Goal: Information Seeking & Learning: Learn about a topic

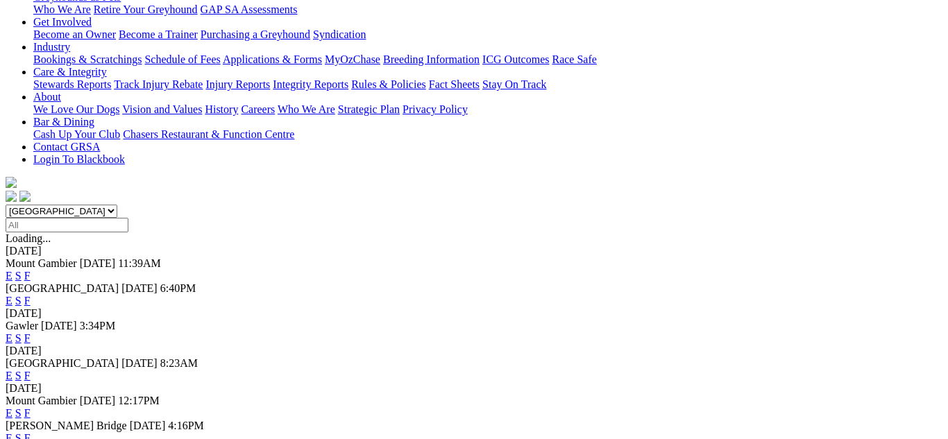
scroll to position [277, 0]
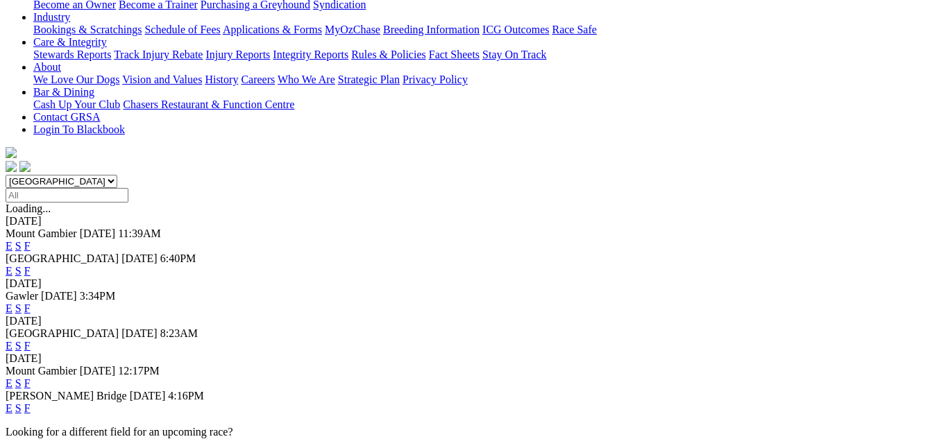
click at [31, 402] on link "F" at bounding box center [27, 408] width 6 height 12
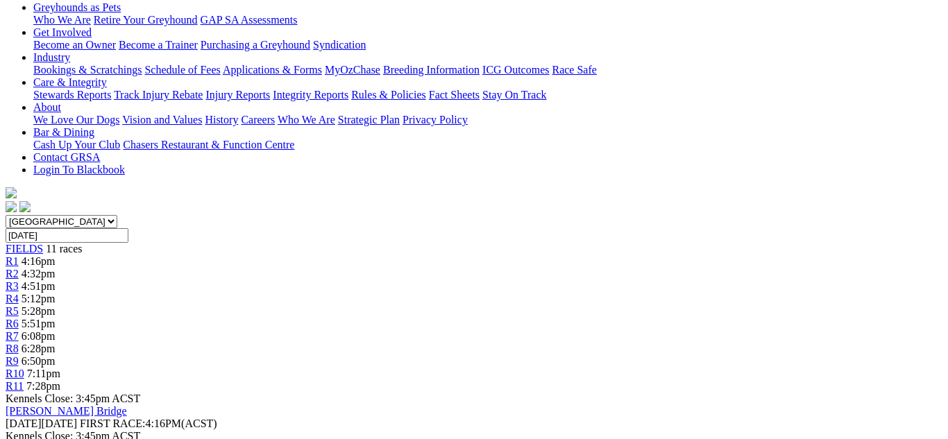
scroll to position [238, 0]
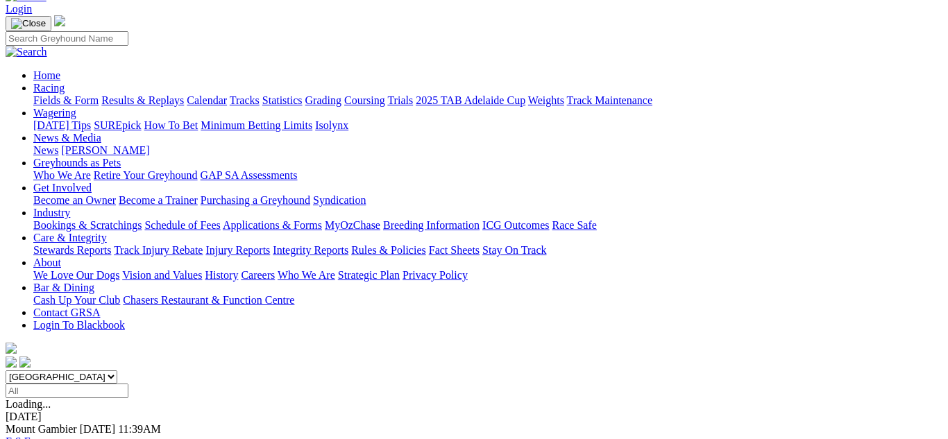
scroll to position [83, 0]
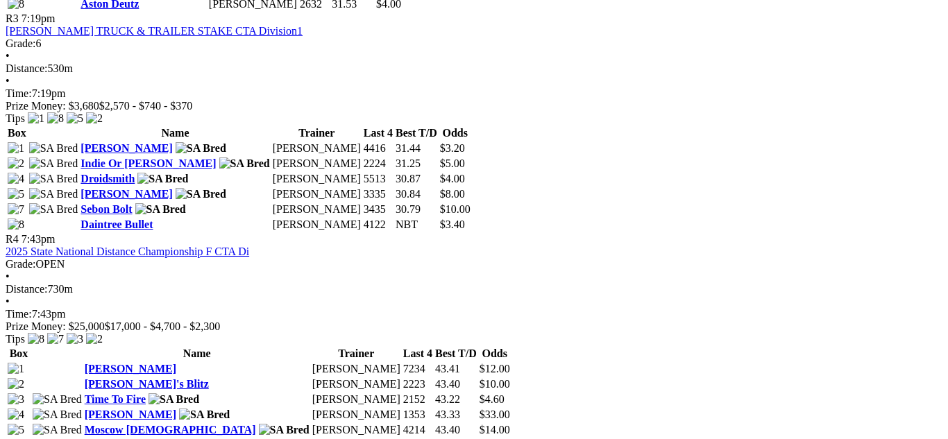
scroll to position [1193, 0]
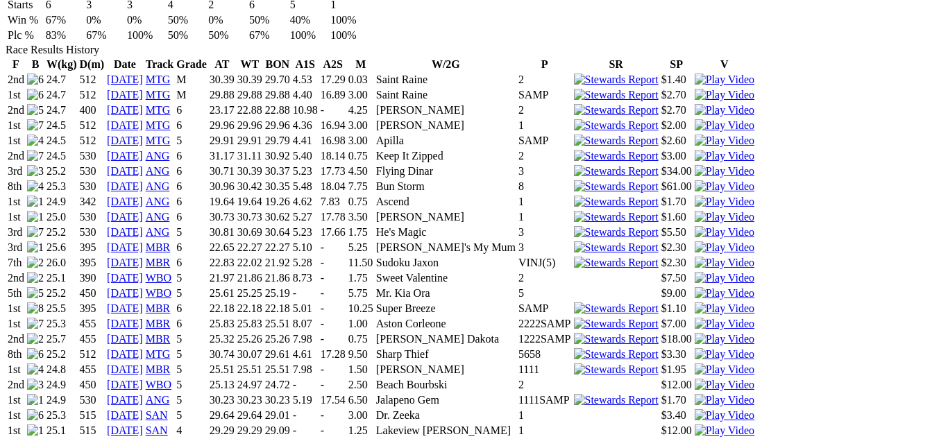
scroll to position [999, 0]
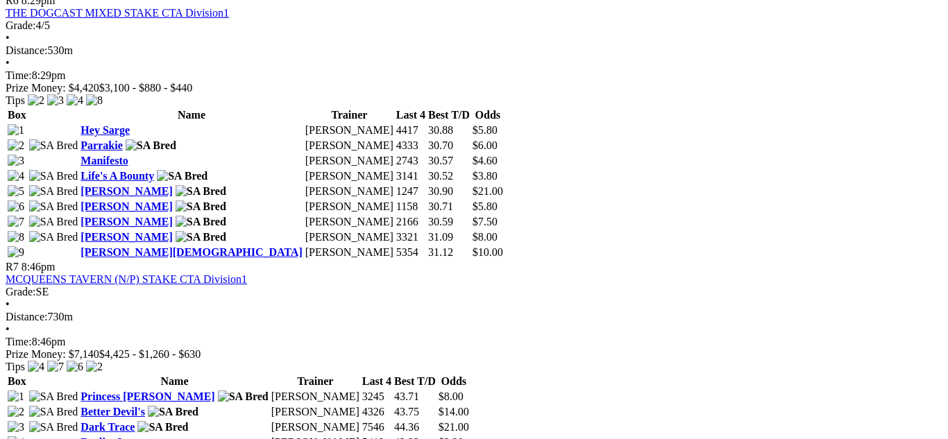
scroll to position [2053, 0]
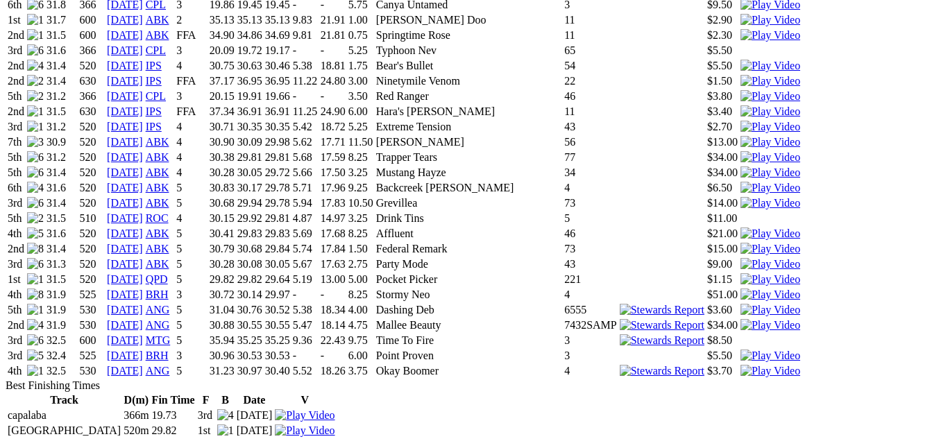
scroll to position [1887, 0]
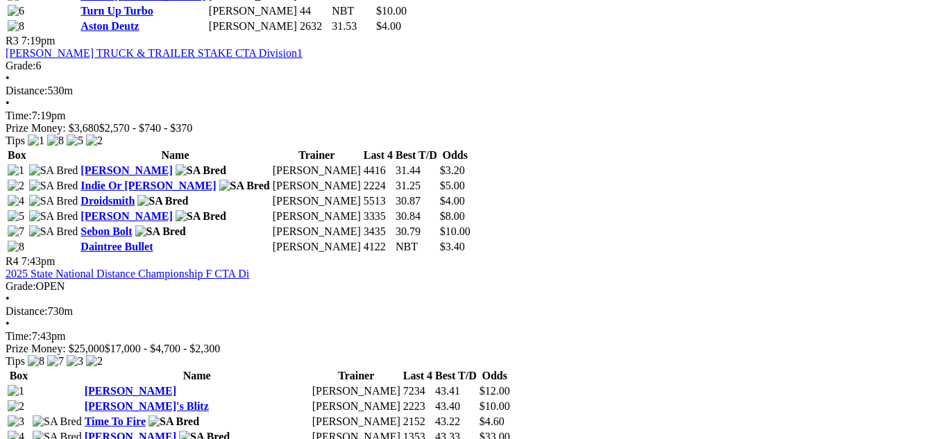
scroll to position [1165, 0]
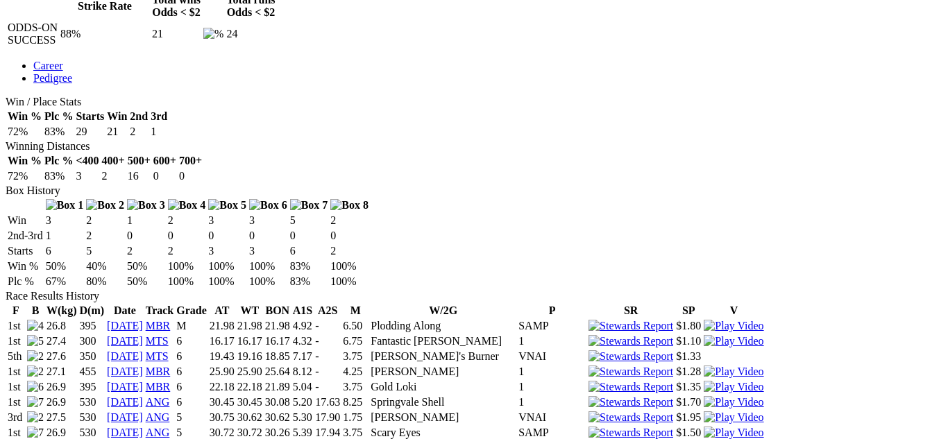
scroll to position [777, 0]
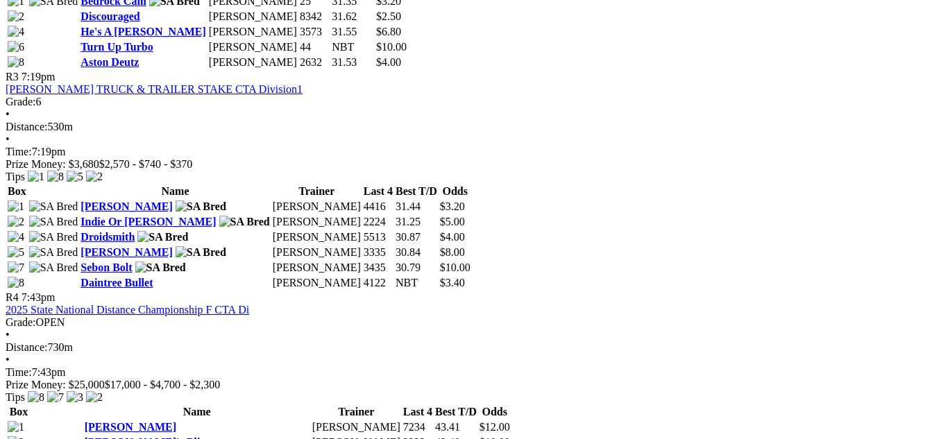
scroll to position [1110, 0]
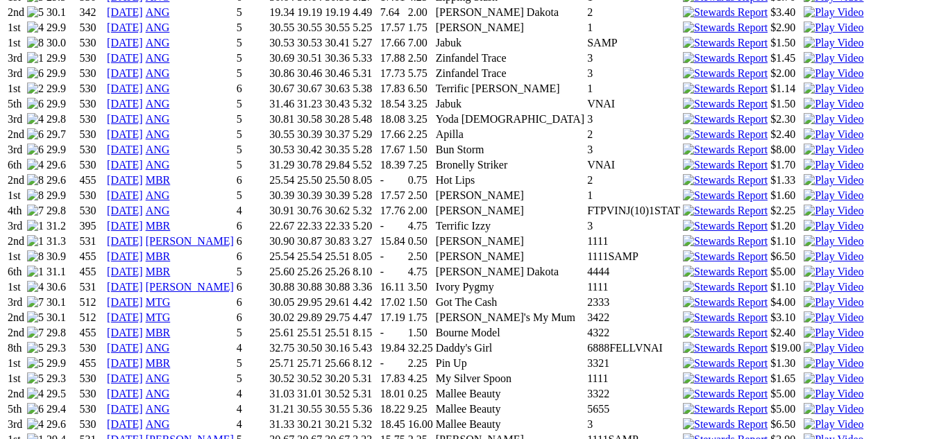
scroll to position [1110, 0]
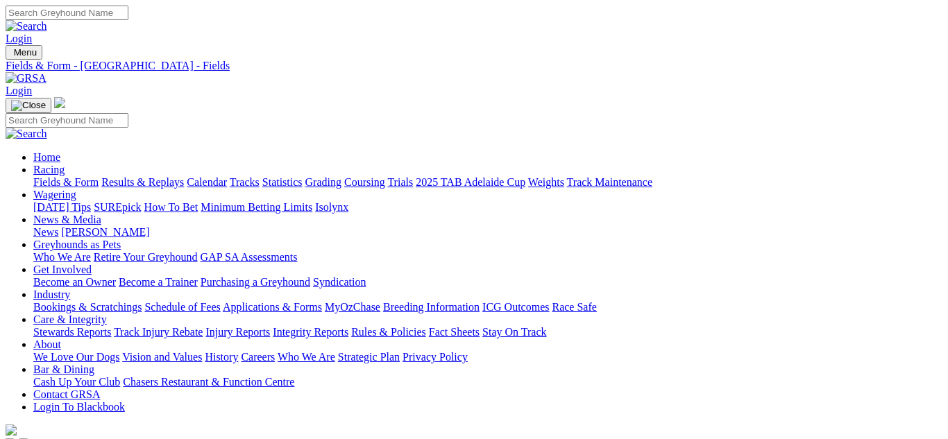
click at [67, 176] on link "Fields & Form" at bounding box center [65, 182] width 65 height 12
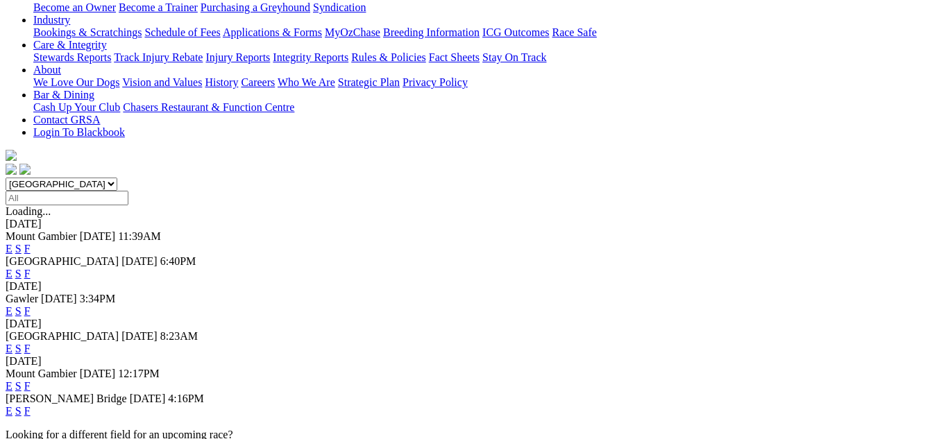
scroll to position [277, 0]
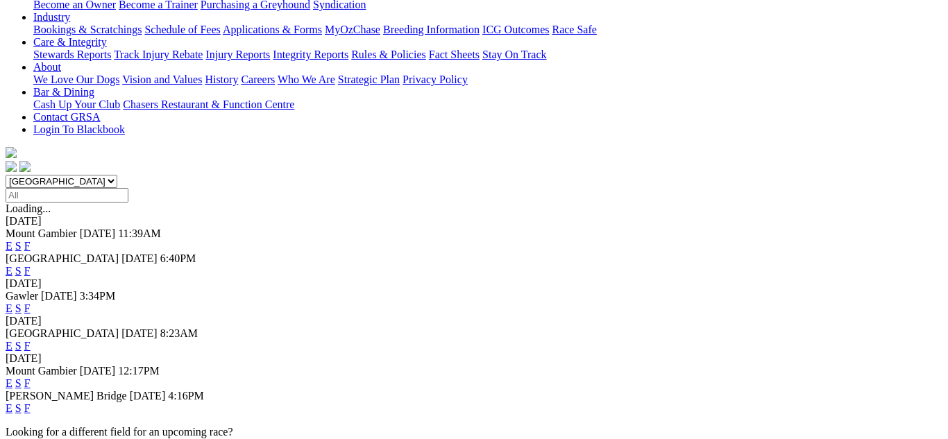
click at [31, 402] on link "F" at bounding box center [27, 408] width 6 height 12
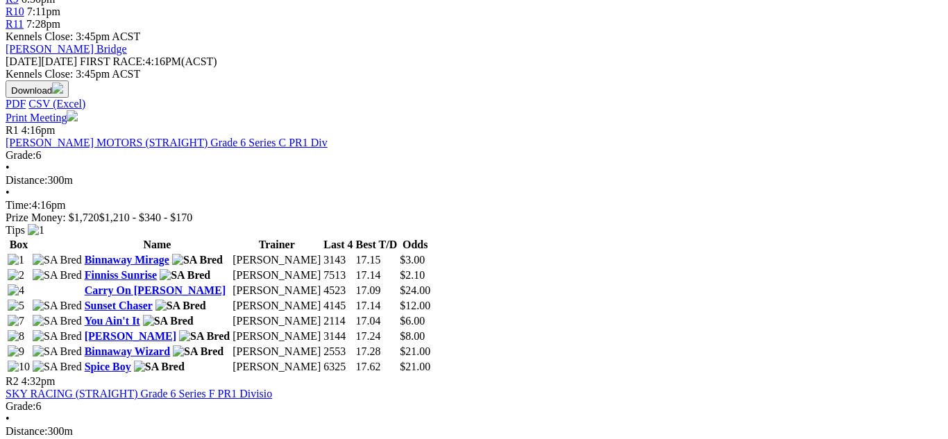
scroll to position [610, 0]
